Goal: Task Accomplishment & Management: Manage account settings

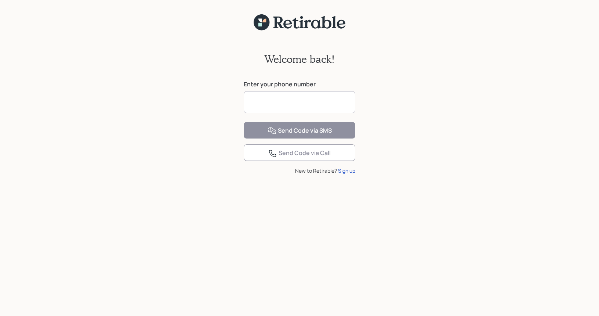
scroll to position [6, 0]
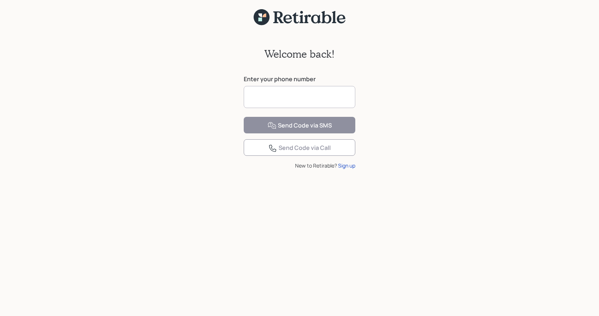
click at [263, 105] on input at bounding box center [300, 97] width 112 height 22
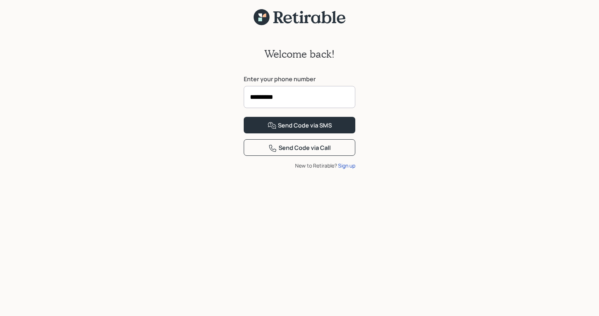
type input "**********"
click at [298, 130] on div "Send Code via SMS" at bounding box center [300, 125] width 64 height 9
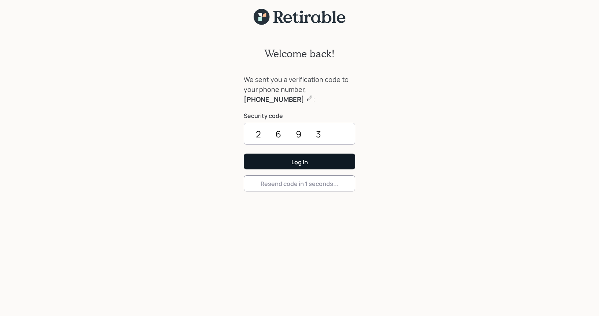
type input "2693"
click at [301, 162] on div "Log In" at bounding box center [300, 162] width 17 height 8
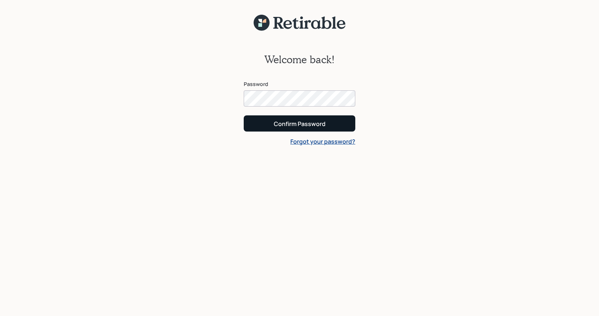
click at [301, 124] on div "Confirm Password" at bounding box center [300, 124] width 52 height 8
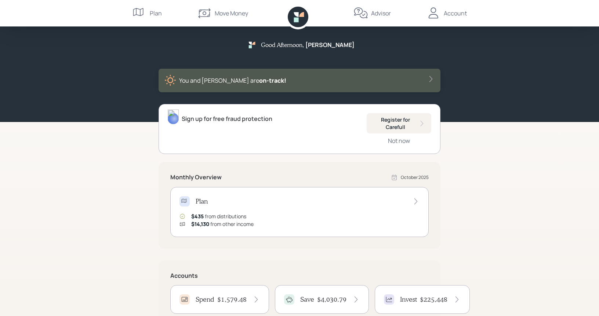
click at [235, 299] on h4 "$1,579.48" at bounding box center [231, 299] width 29 height 8
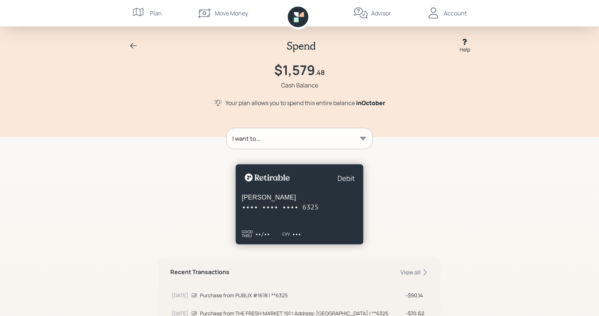
click at [454, 13] on div "Account" at bounding box center [455, 13] width 23 height 9
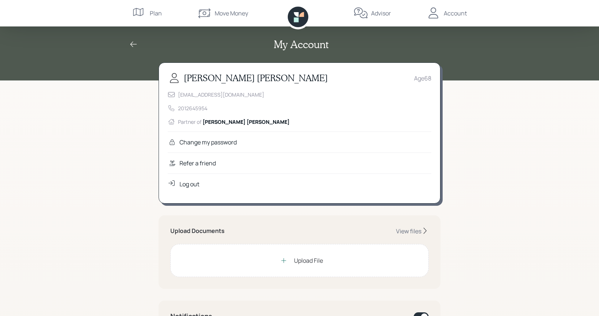
click at [192, 182] on div "Log out" at bounding box center [190, 184] width 20 height 9
